Goal: Information Seeking & Learning: Learn about a topic

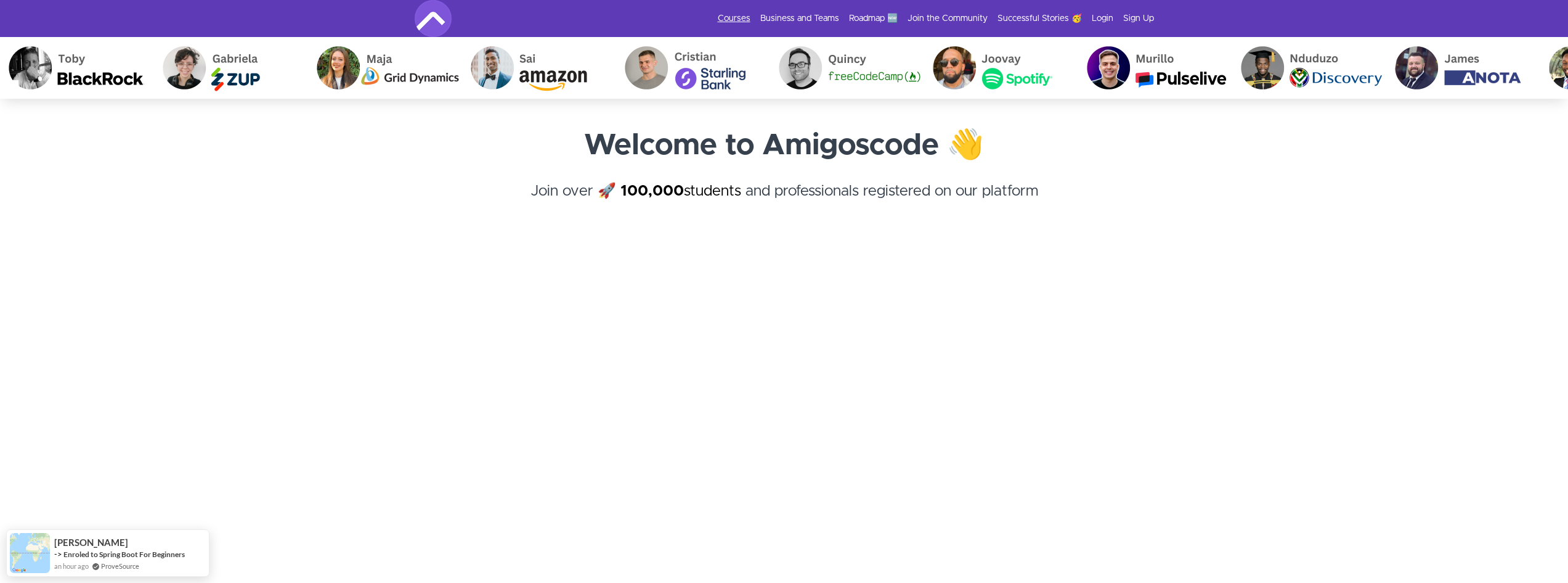
click at [746, 19] on link "Courses" at bounding box center [734, 18] width 33 height 12
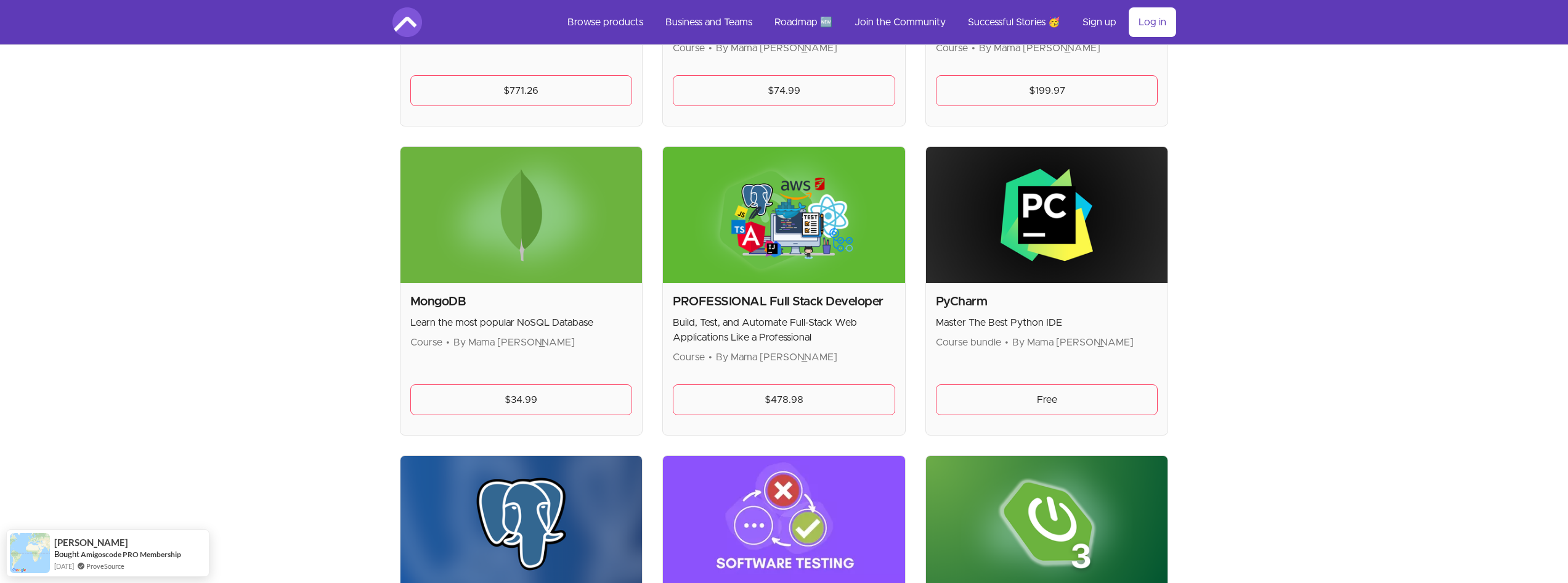
scroll to position [2528, 0]
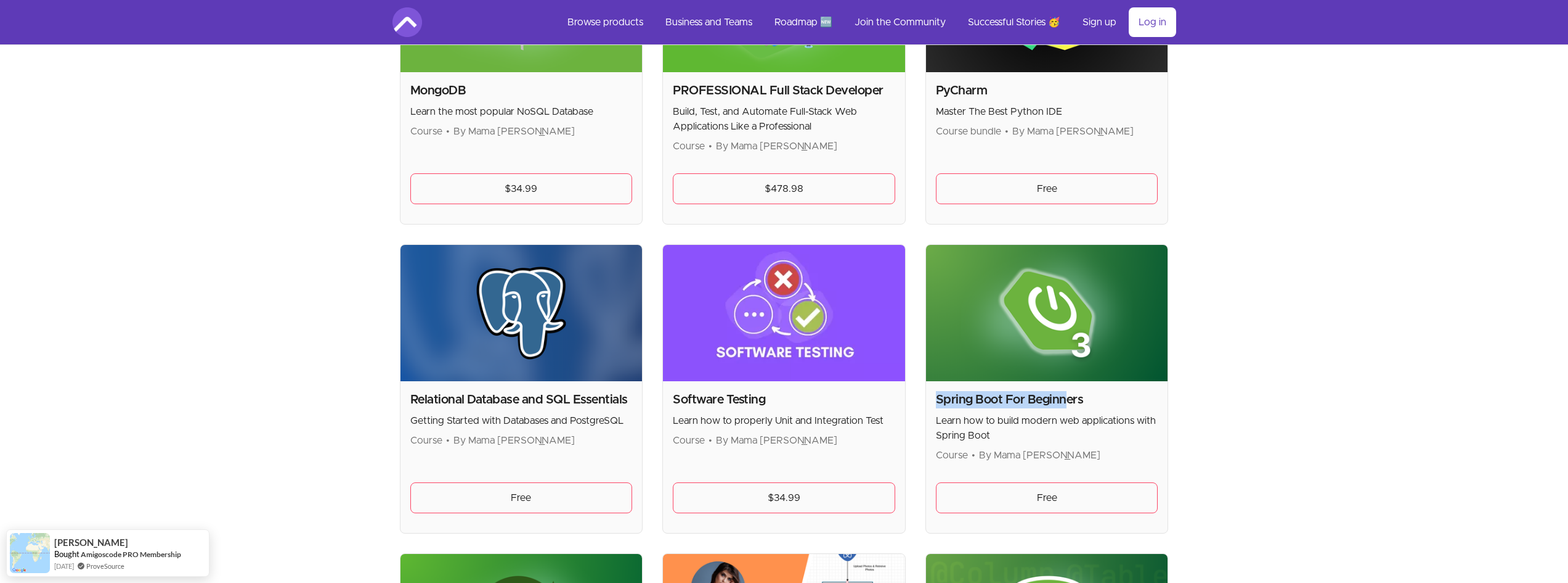
drag, startPoint x: 935, startPoint y: 398, endPoint x: 1096, endPoint y: 398, distance: 161.0
click at [1076, 400] on h2 "Spring Boot For Beginners" at bounding box center [1047, 399] width 223 height 17
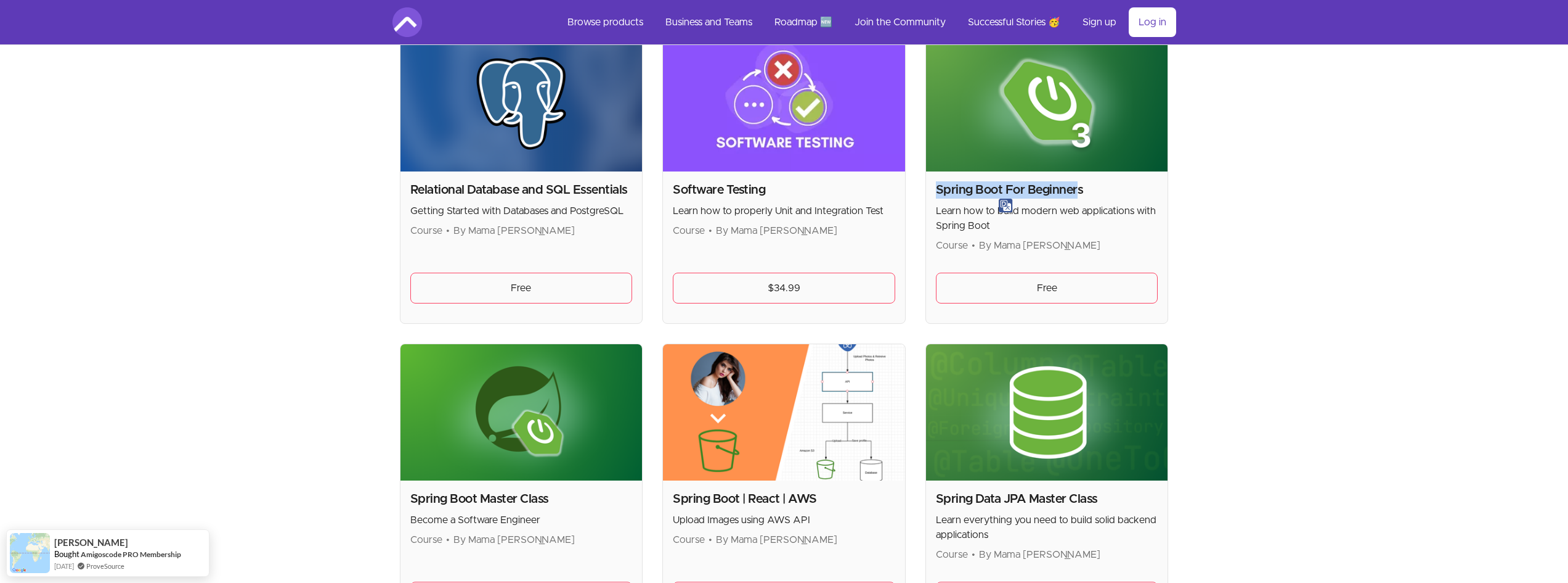
scroll to position [2836, 0]
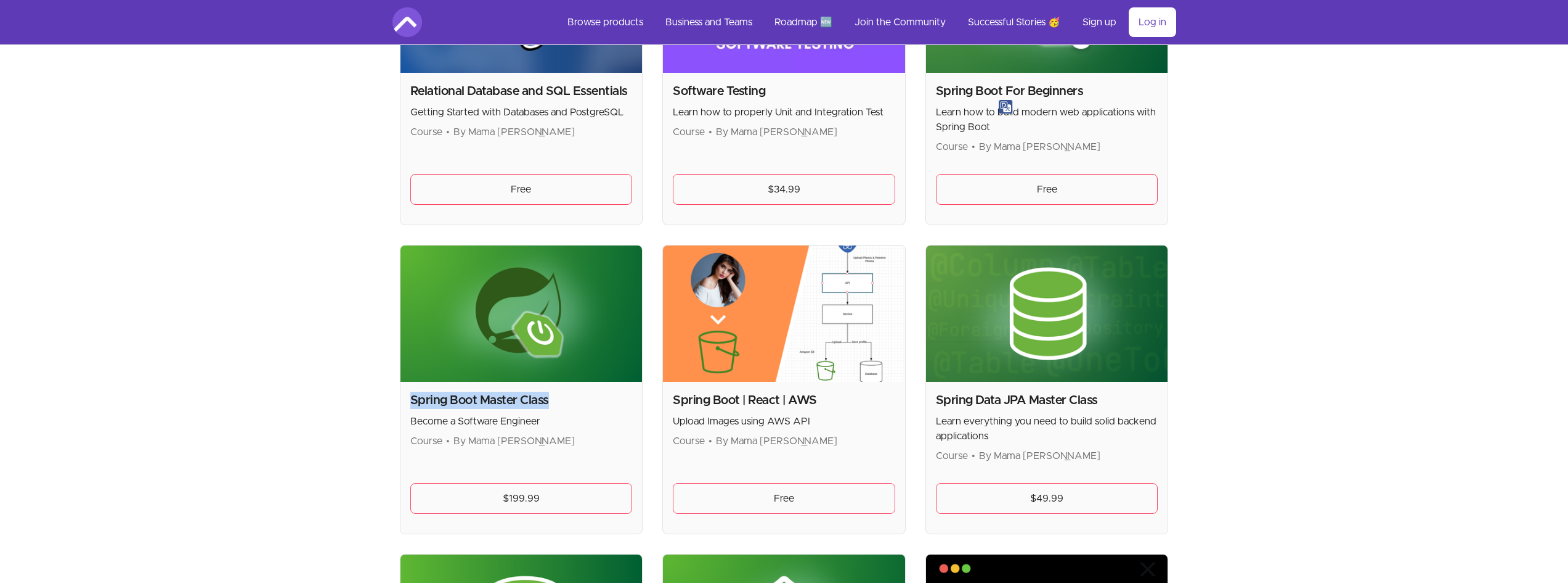
drag, startPoint x: 410, startPoint y: 401, endPoint x: 593, endPoint y: 399, distance: 183.0
click at [583, 398] on h2 "Spring Boot Master Class" at bounding box center [522, 400] width 223 height 17
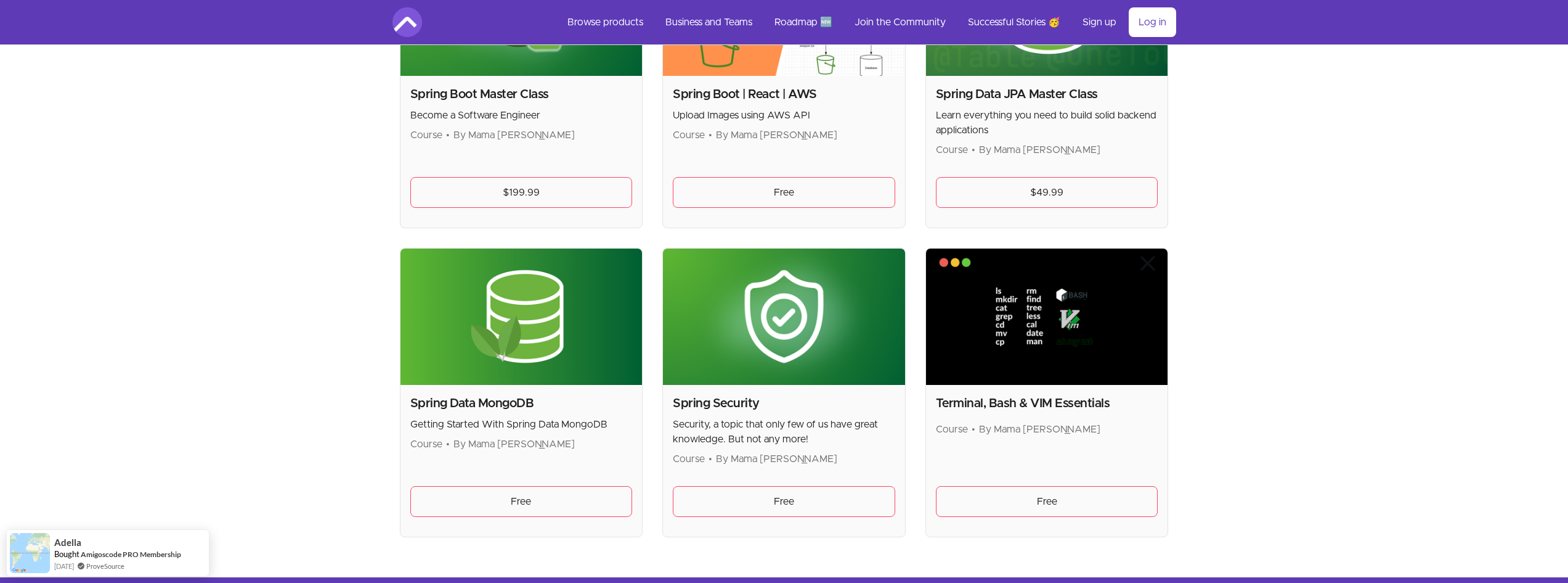
scroll to position [3206, 0]
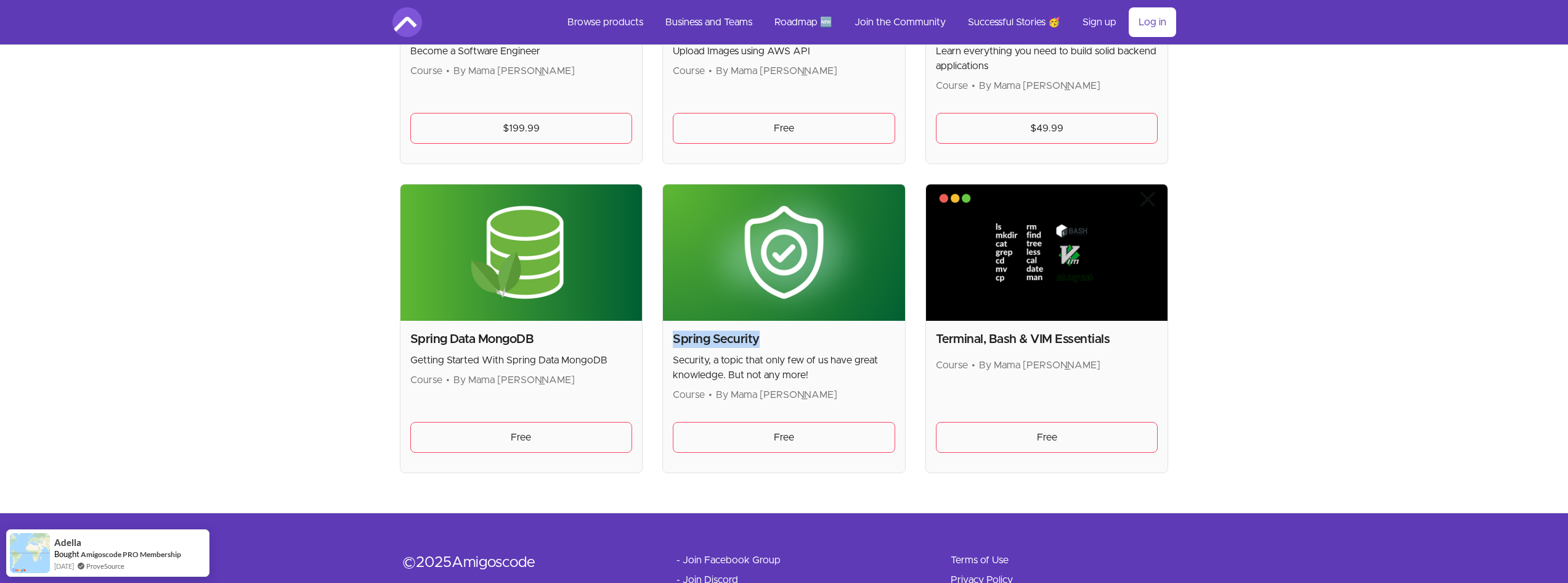
drag, startPoint x: 662, startPoint y: 335, endPoint x: 876, endPoint y: 398, distance: 223.1
click at [784, 434] on link "Free" at bounding box center [784, 437] width 223 height 31
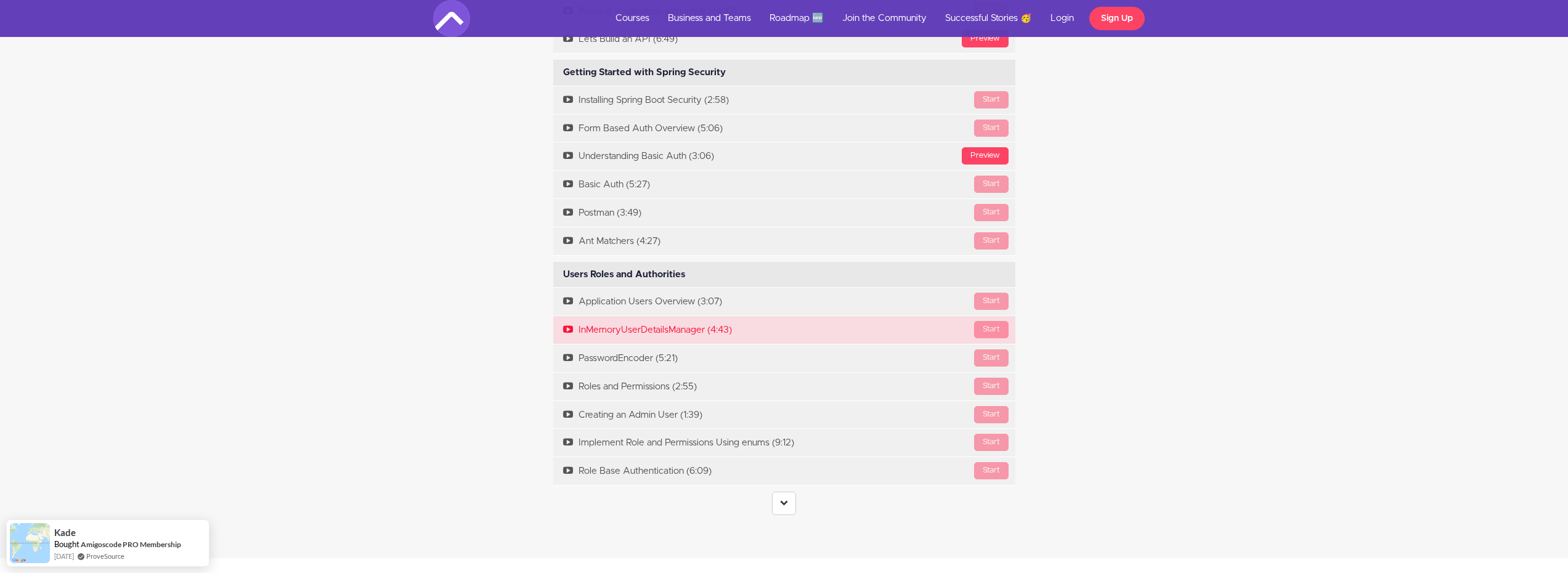
scroll to position [2281, 0]
